Goal: Transaction & Acquisition: Purchase product/service

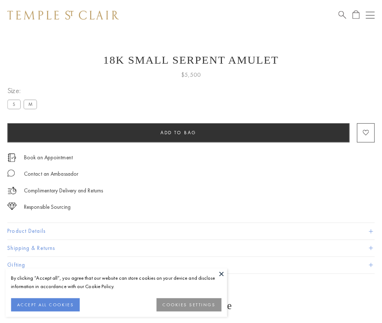
scroll to position [22, 0]
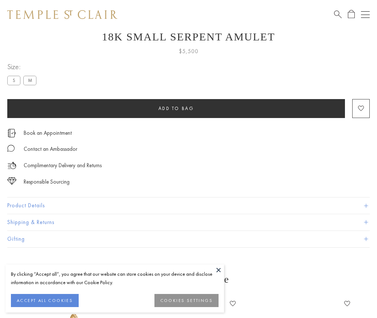
click at [176, 108] on span "Add to bag" at bounding box center [176, 108] width 36 height 6
